Goal: Information Seeking & Learning: Learn about a topic

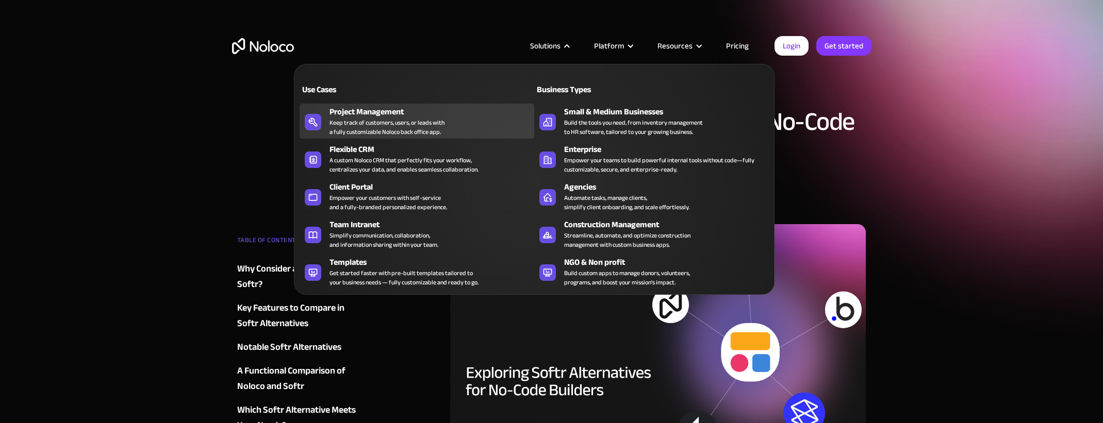
click at [403, 125] on div "Keep track of customers, users, or leads with a fully customizable Noloco back …" at bounding box center [386, 127] width 115 height 19
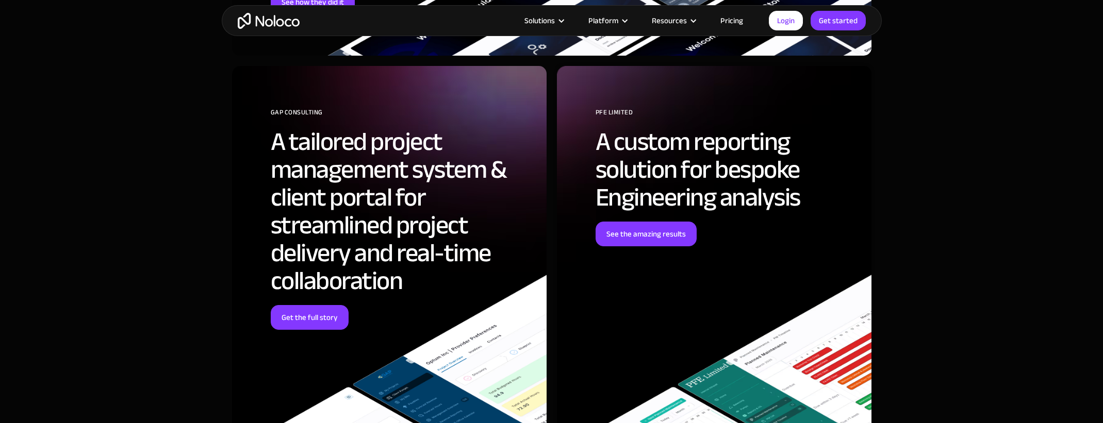
scroll to position [3606, 0]
